Goal: Task Accomplishment & Management: Manage account settings

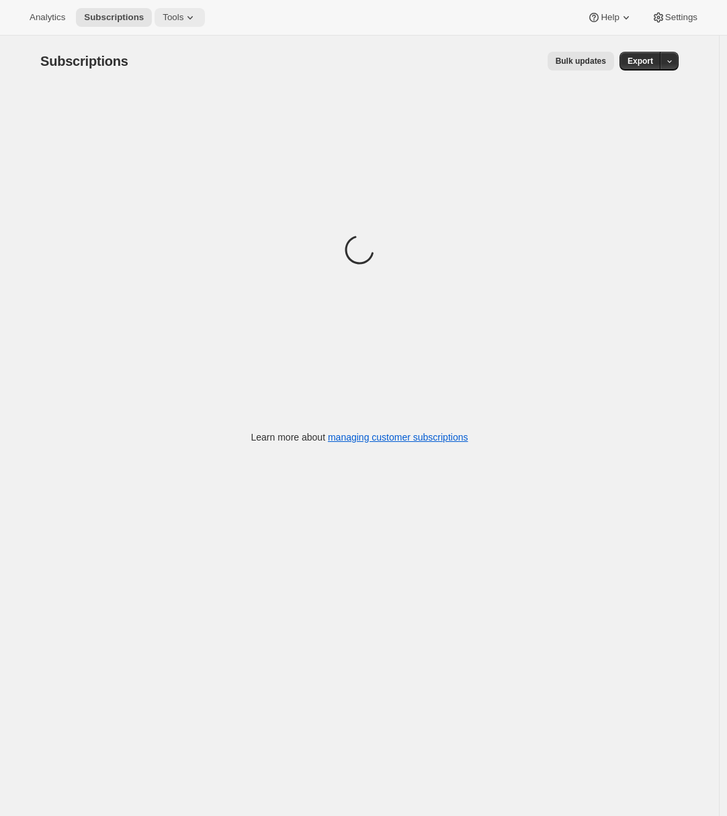
click at [197, 11] on icon at bounding box center [189, 17] width 13 height 13
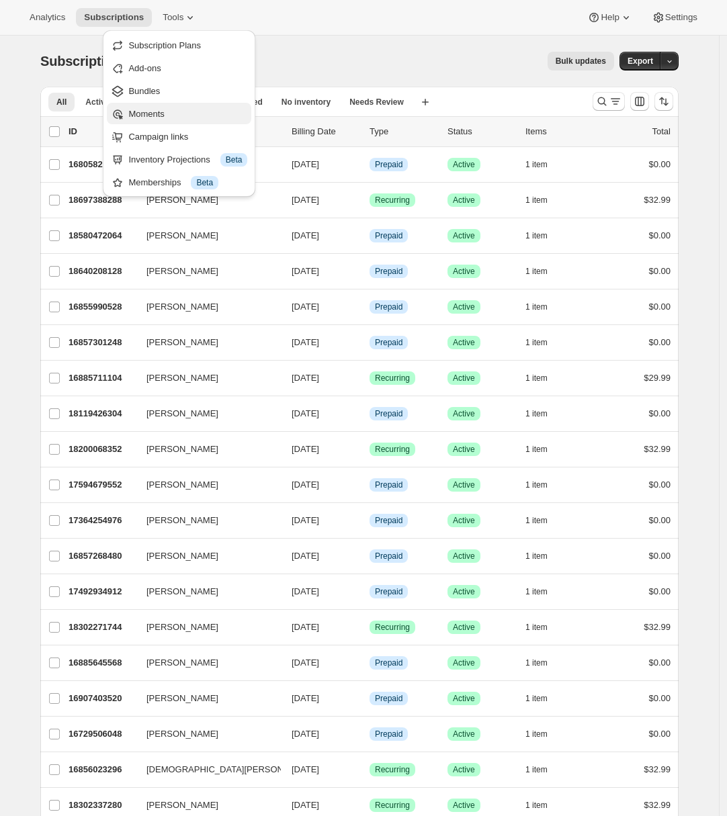
click at [171, 112] on span "Moments" at bounding box center [187, 113] width 119 height 13
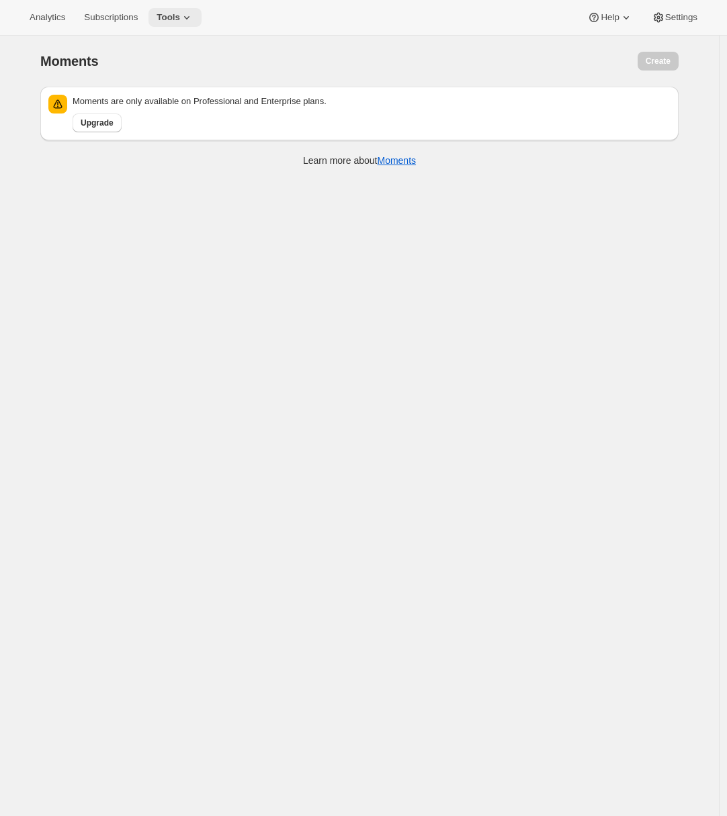
click at [181, 8] on button "Tools" at bounding box center [174, 17] width 53 height 19
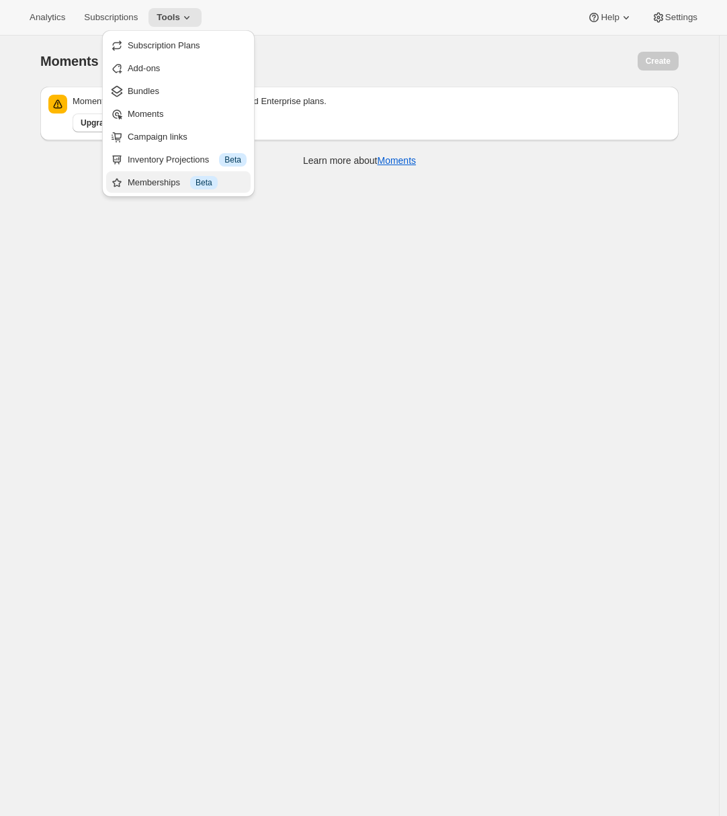
click at [154, 176] on div "Memberships Info Beta" at bounding box center [187, 182] width 119 height 13
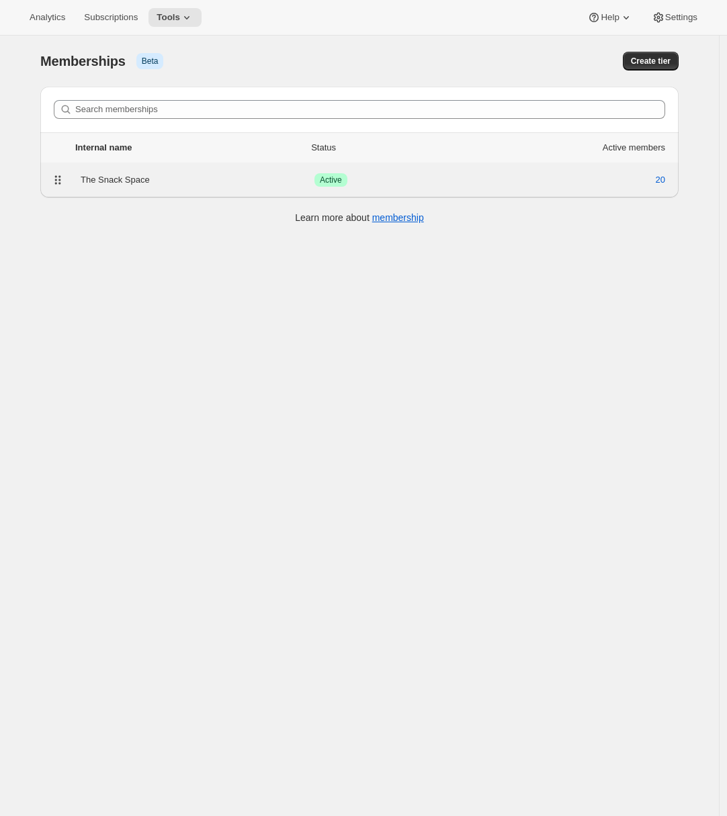
click at [258, 171] on div "The Snack Space Success Active 20" at bounding box center [359, 180] width 622 height 19
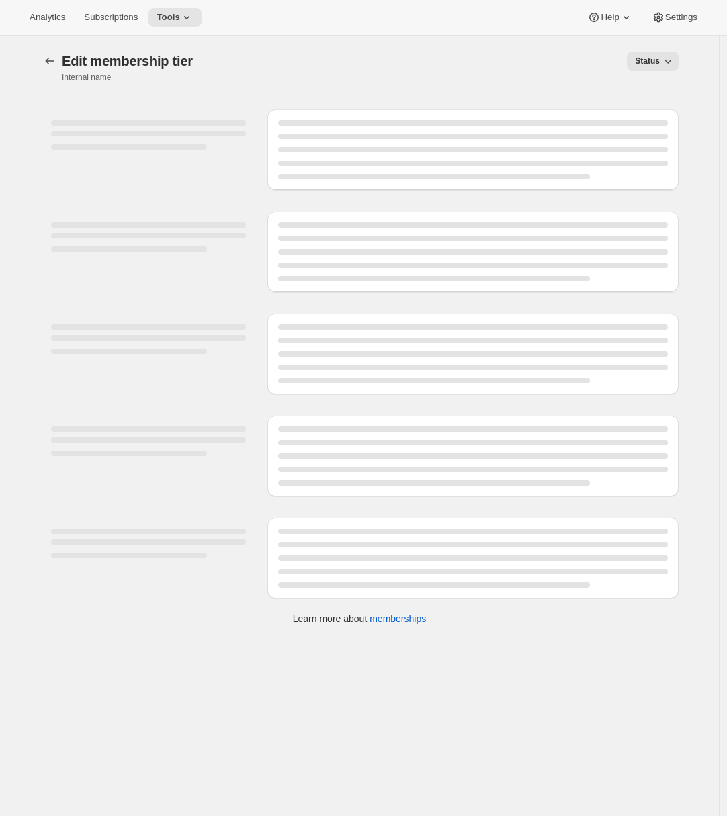
select select "products"
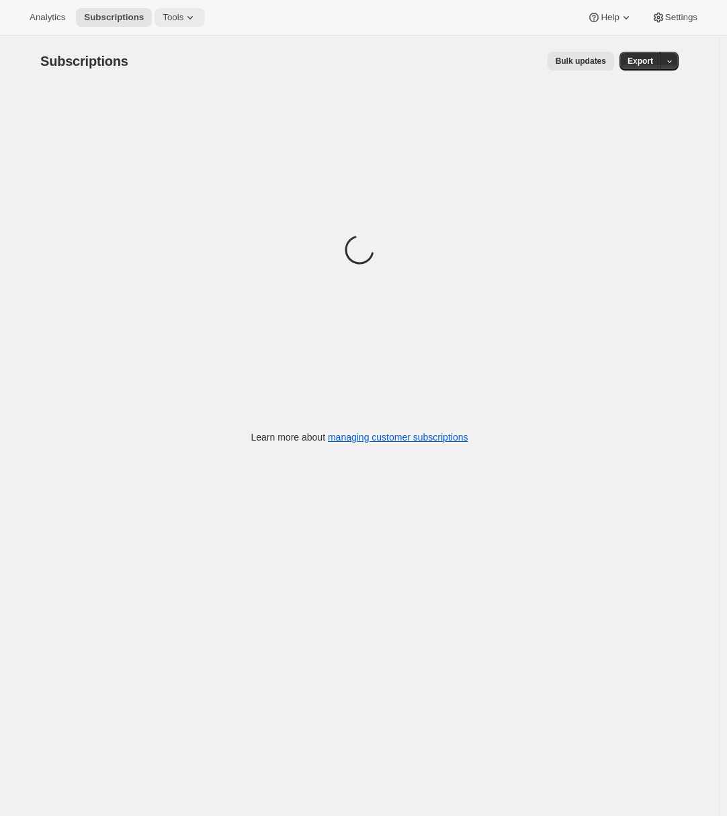
click at [174, 21] on span "Tools" at bounding box center [173, 17] width 21 height 11
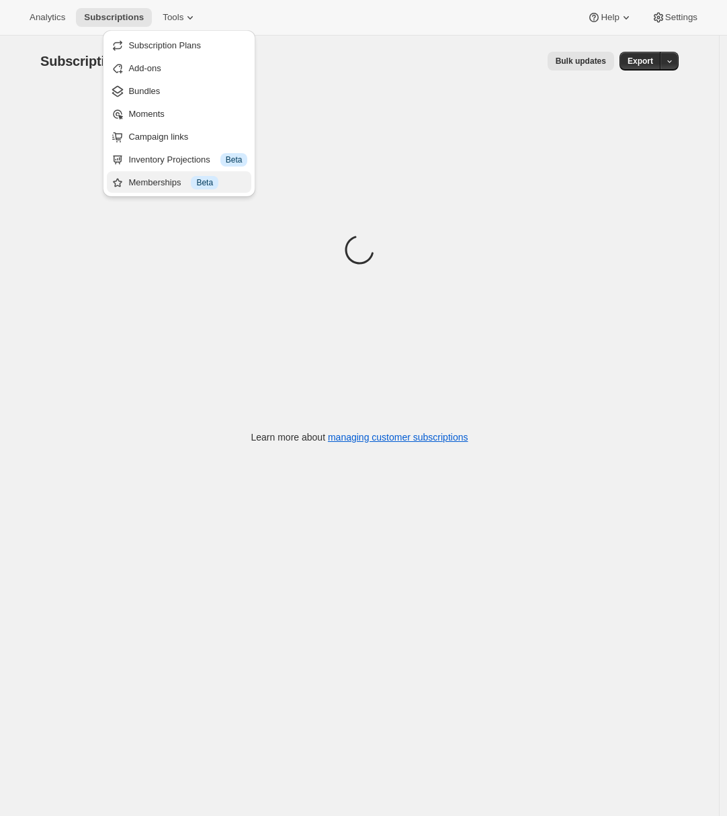
click at [163, 187] on div "Memberships Info Beta" at bounding box center [187, 182] width 119 height 13
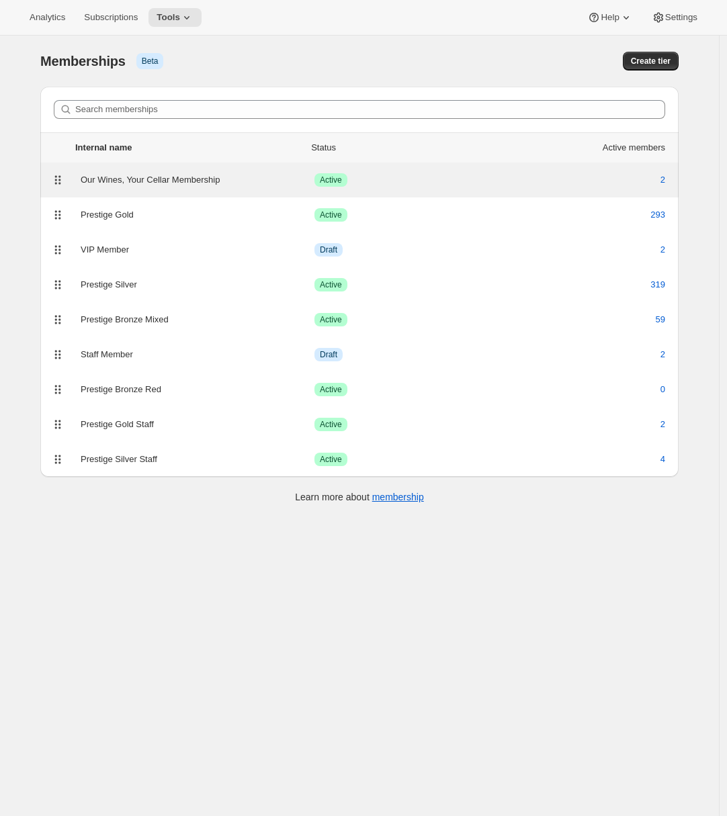
click at [162, 182] on div "Our Wines, Your Cellar Membership" at bounding box center [198, 179] width 234 height 13
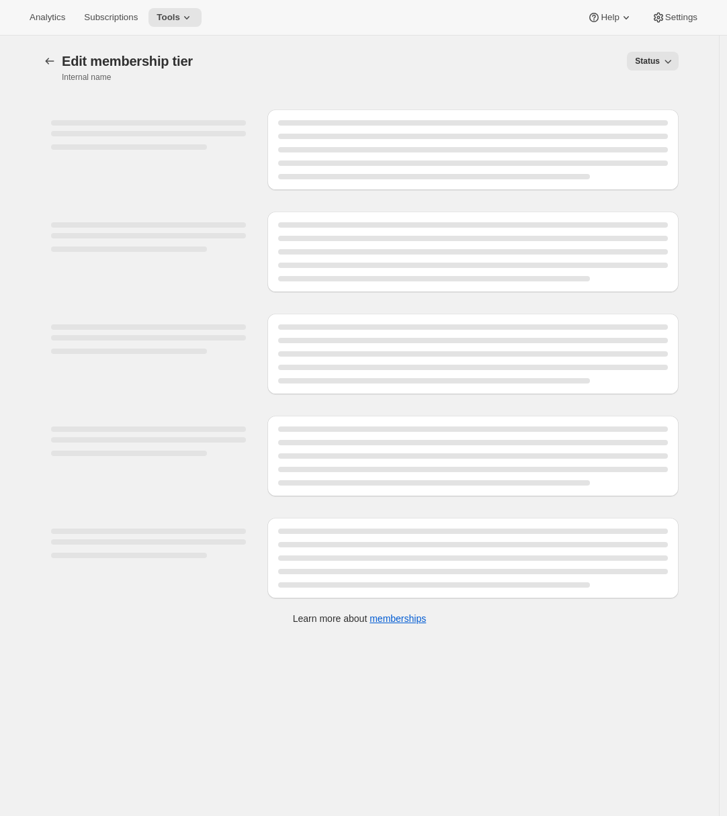
select select "products"
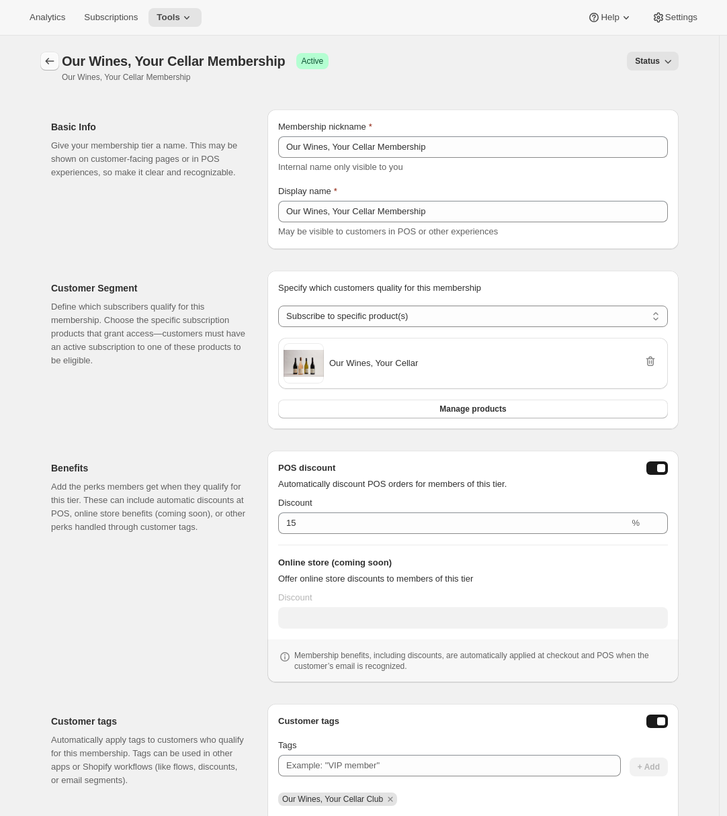
click at [49, 59] on icon "Memberships" at bounding box center [49, 60] width 13 height 13
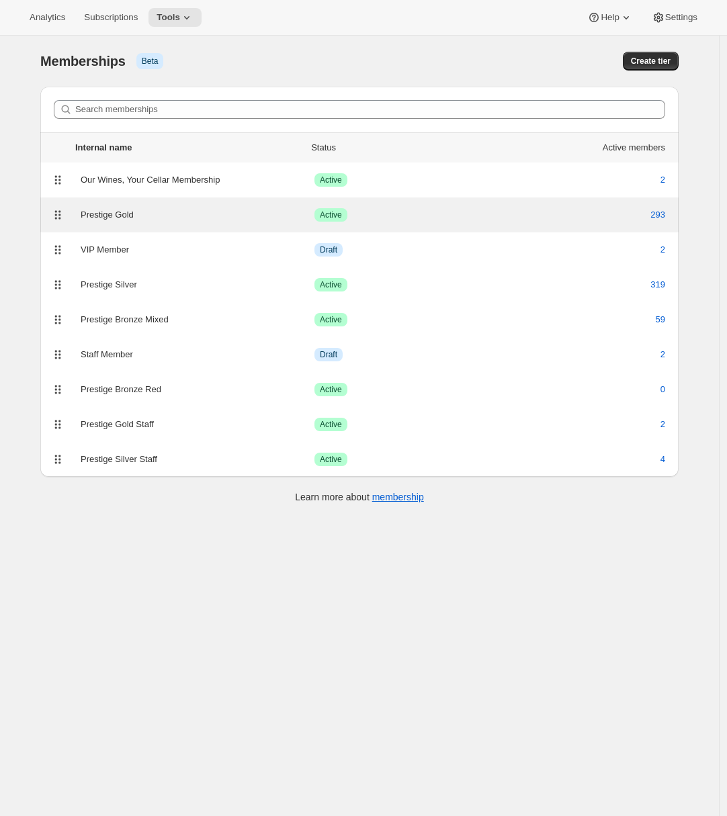
click at [157, 225] on div "Prestige Gold Success Active 293" at bounding box center [359, 214] width 638 height 35
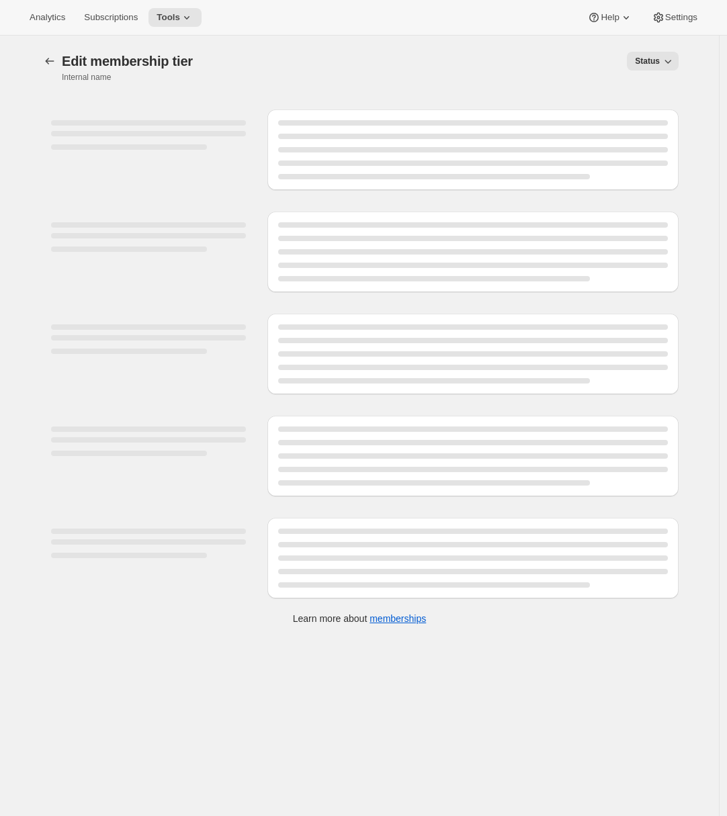
select select "products"
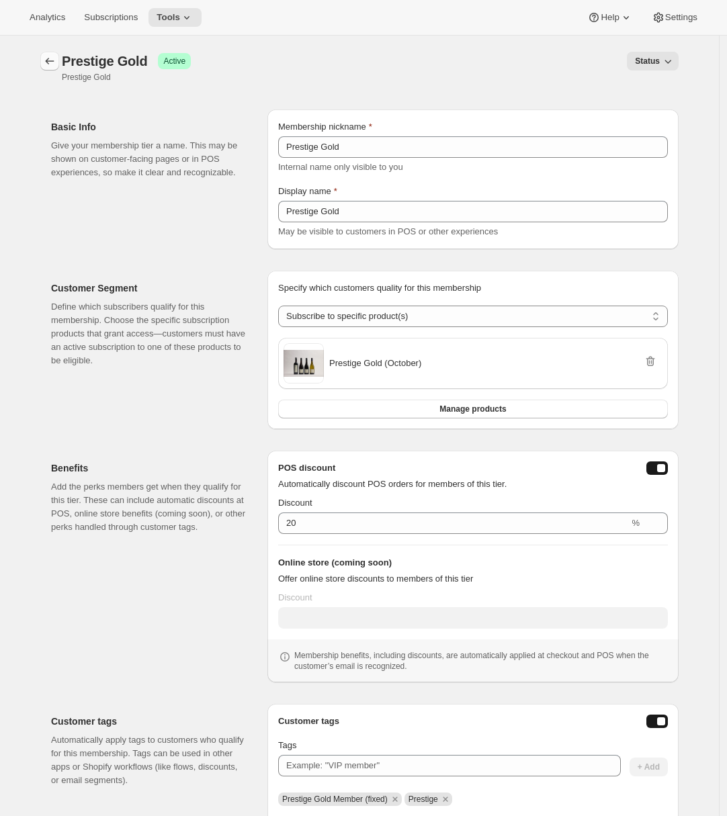
click at [52, 54] on icon "Memberships" at bounding box center [49, 60] width 13 height 13
